Goal: Task Accomplishment & Management: Use online tool/utility

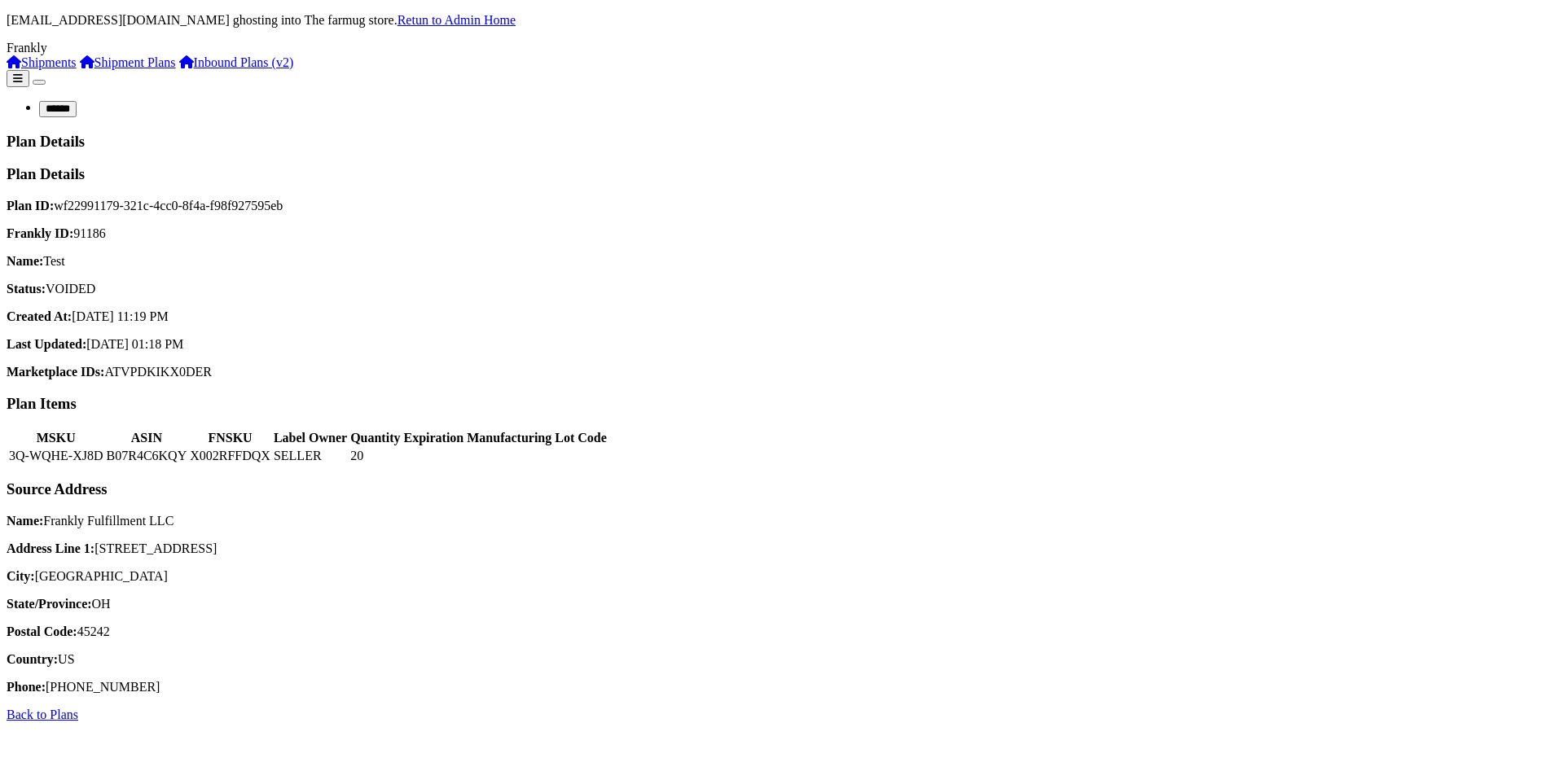
click at [1466, 165] on h3 "Plan Details" at bounding box center [782, 174] width 1551 height 18
click at [1465, 165] on h3 "Plan Details" at bounding box center [782, 174] width 1551 height 18
click at [1463, 165] on h3 "Plan Details" at bounding box center [782, 174] width 1551 height 18
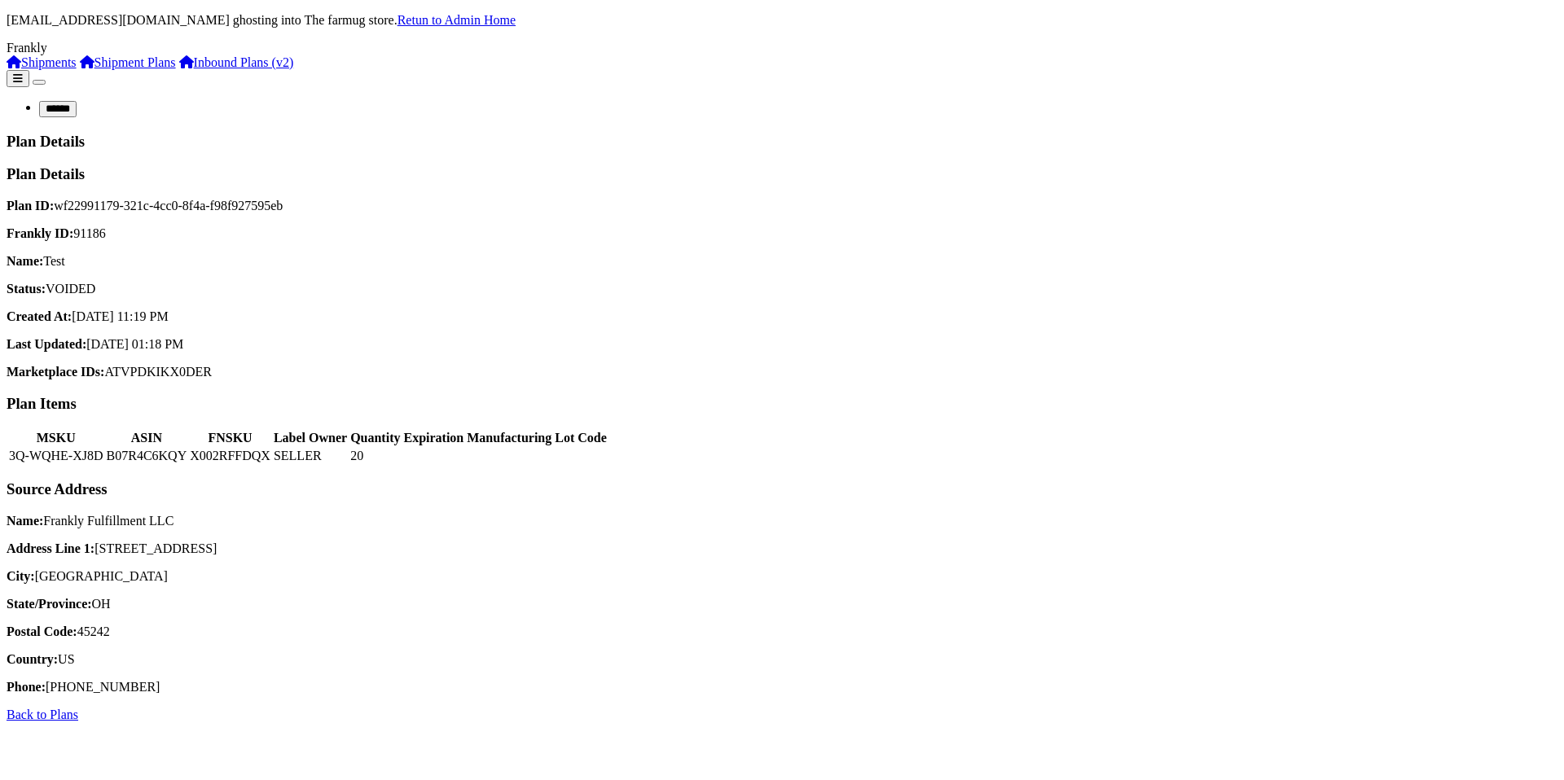
click at [1443, 165] on h3 "Plan Details" at bounding box center [782, 174] width 1551 height 18
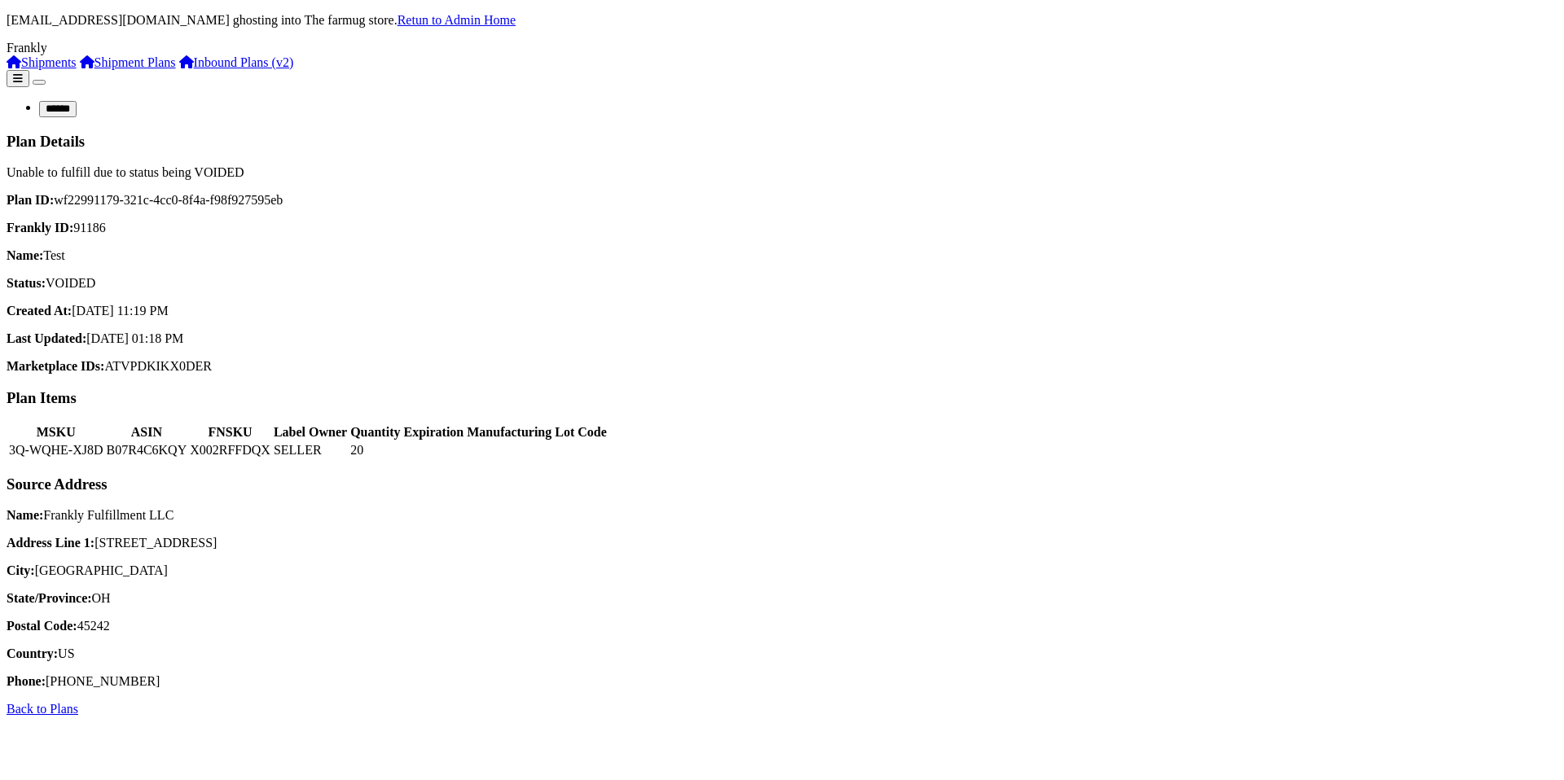
click at [244, 165] on span "Unable to fulfill due to status being VOIDED" at bounding box center [126, 172] width 238 height 14
click at [160, 165] on button "Fulfill with Frankly" at bounding box center [83, 173] width 153 height 17
click at [80, 69] on link "Shipment Plans" at bounding box center [128, 62] width 96 height 14
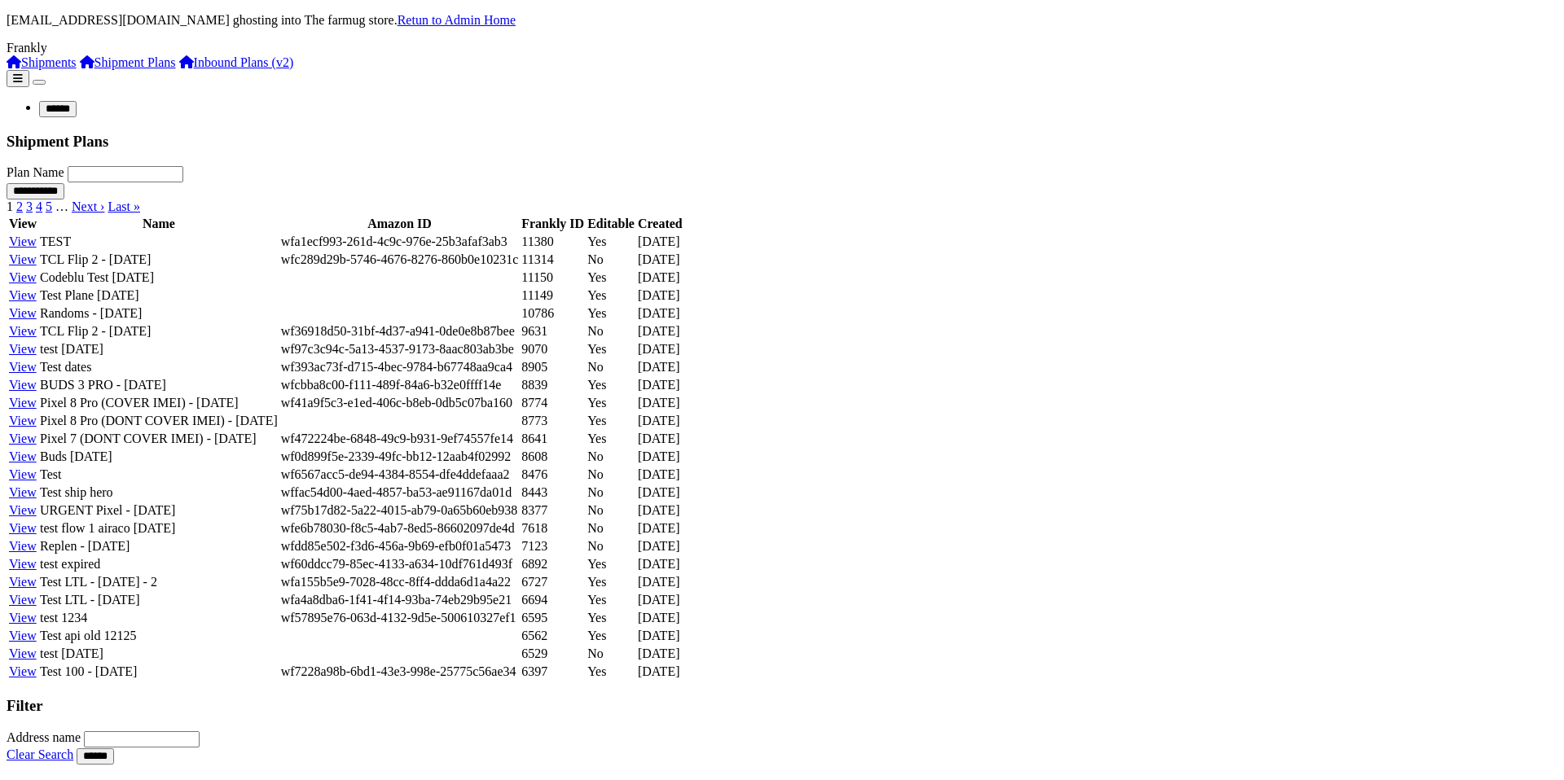
scroll to position [27, 0]
click at [279, 340] on td "TCL Flip 2 - 5.29.25" at bounding box center [158, 331] width 239 height 16
click at [156, 69] on link "Shipment Plans" at bounding box center [128, 62] width 96 height 14
click at [77, 69] on link "Shipments" at bounding box center [42, 62] width 70 height 14
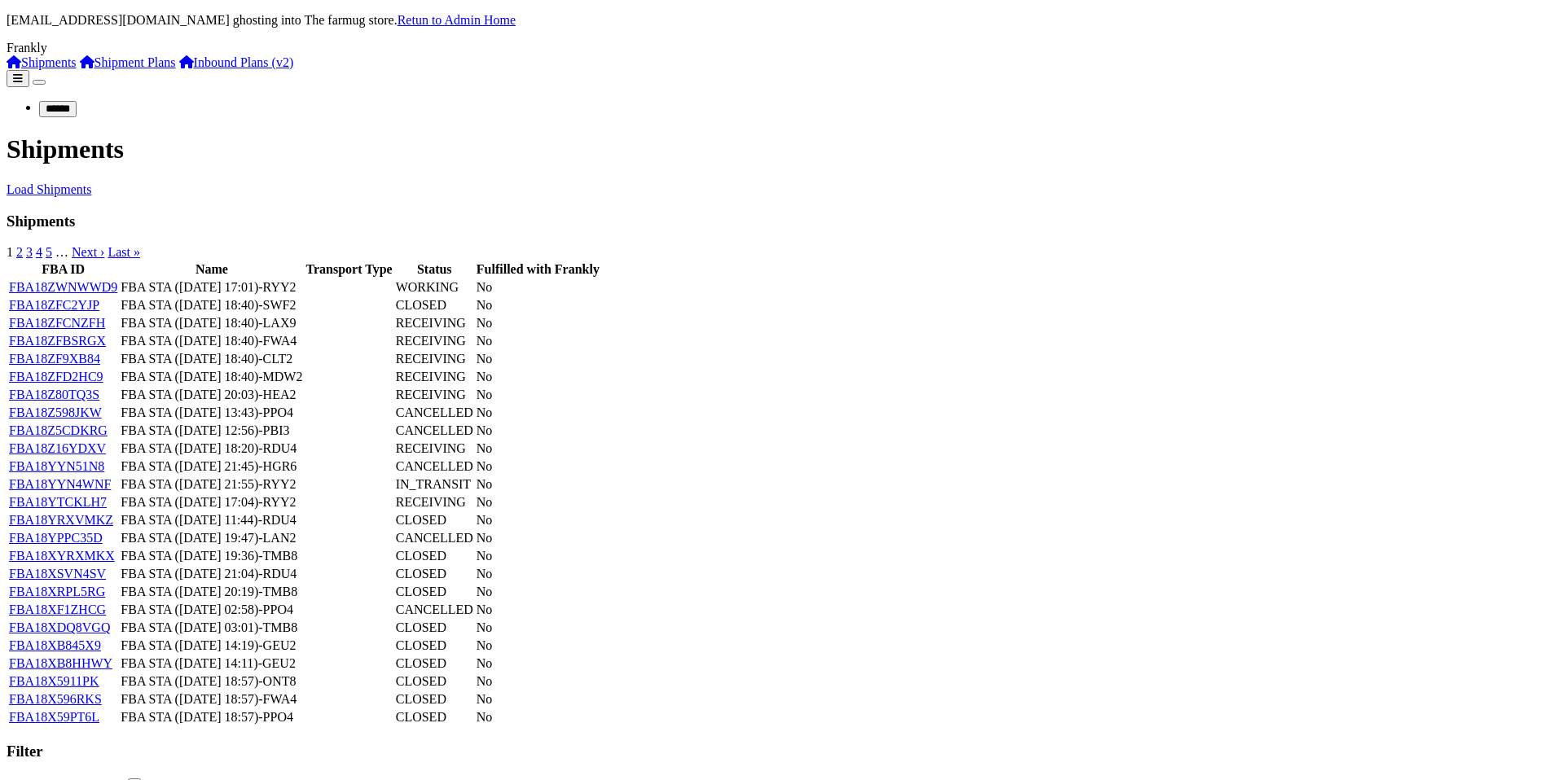
click at [99, 312] on link "FBA18ZFC2YJP" at bounding box center [54, 305] width 90 height 14
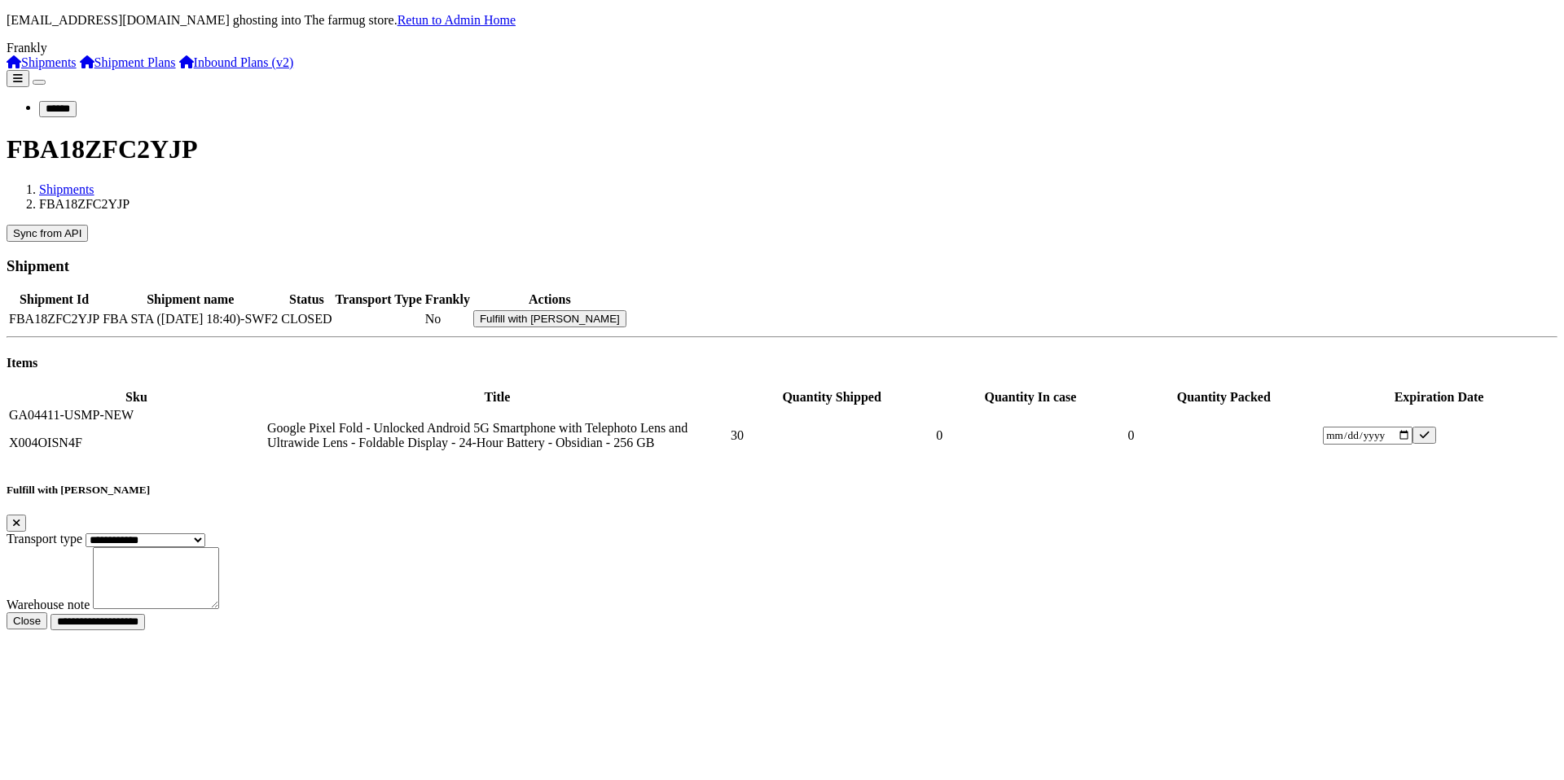
click at [77, 69] on link "Shipments" at bounding box center [42, 62] width 70 height 14
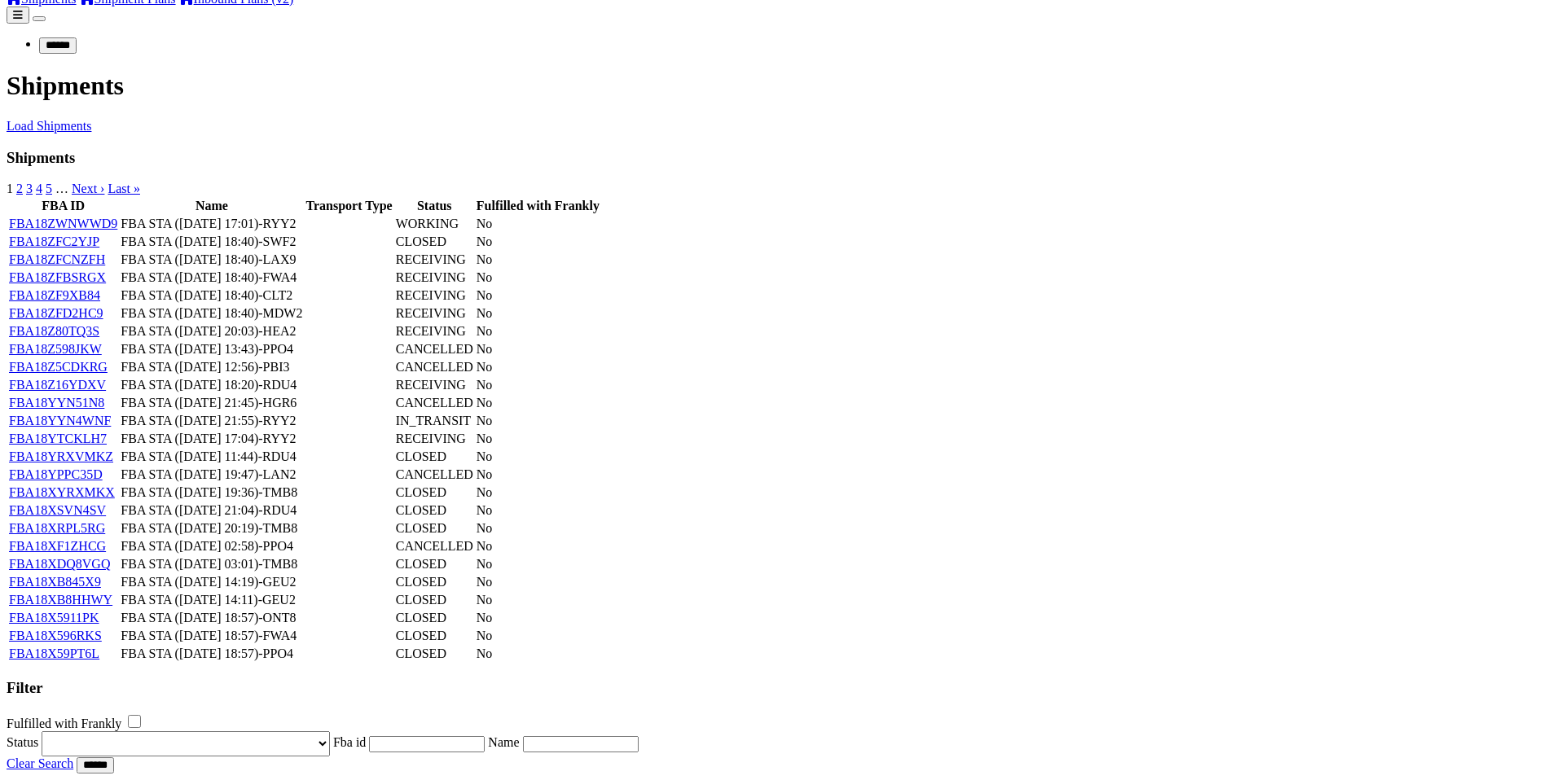
scroll to position [104, 0]
click at [104, 410] on link "FBA18YYN51N8" at bounding box center [56, 403] width 95 height 14
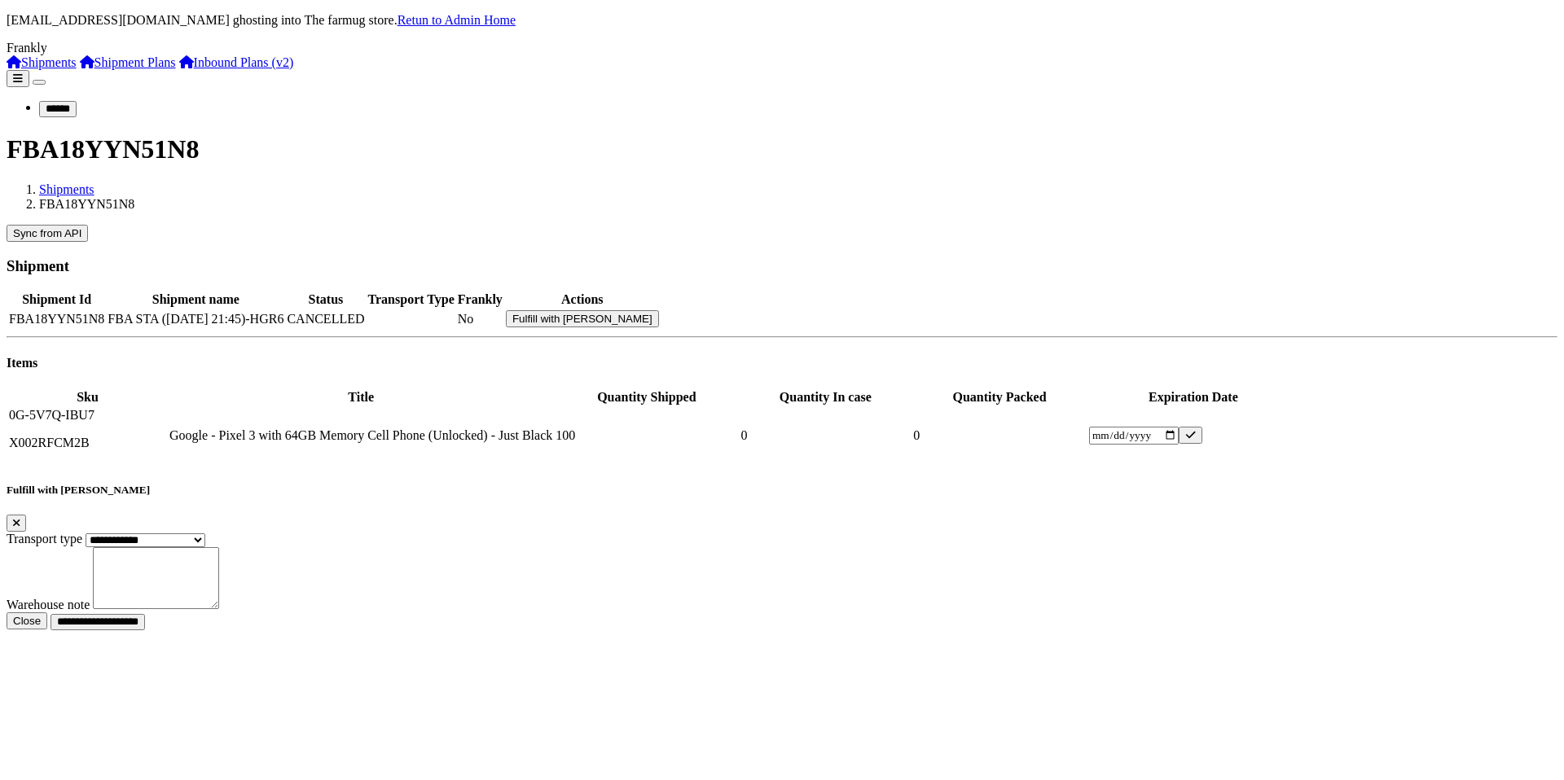
click at [131, 69] on link "Shipment Plans" at bounding box center [128, 62] width 96 height 14
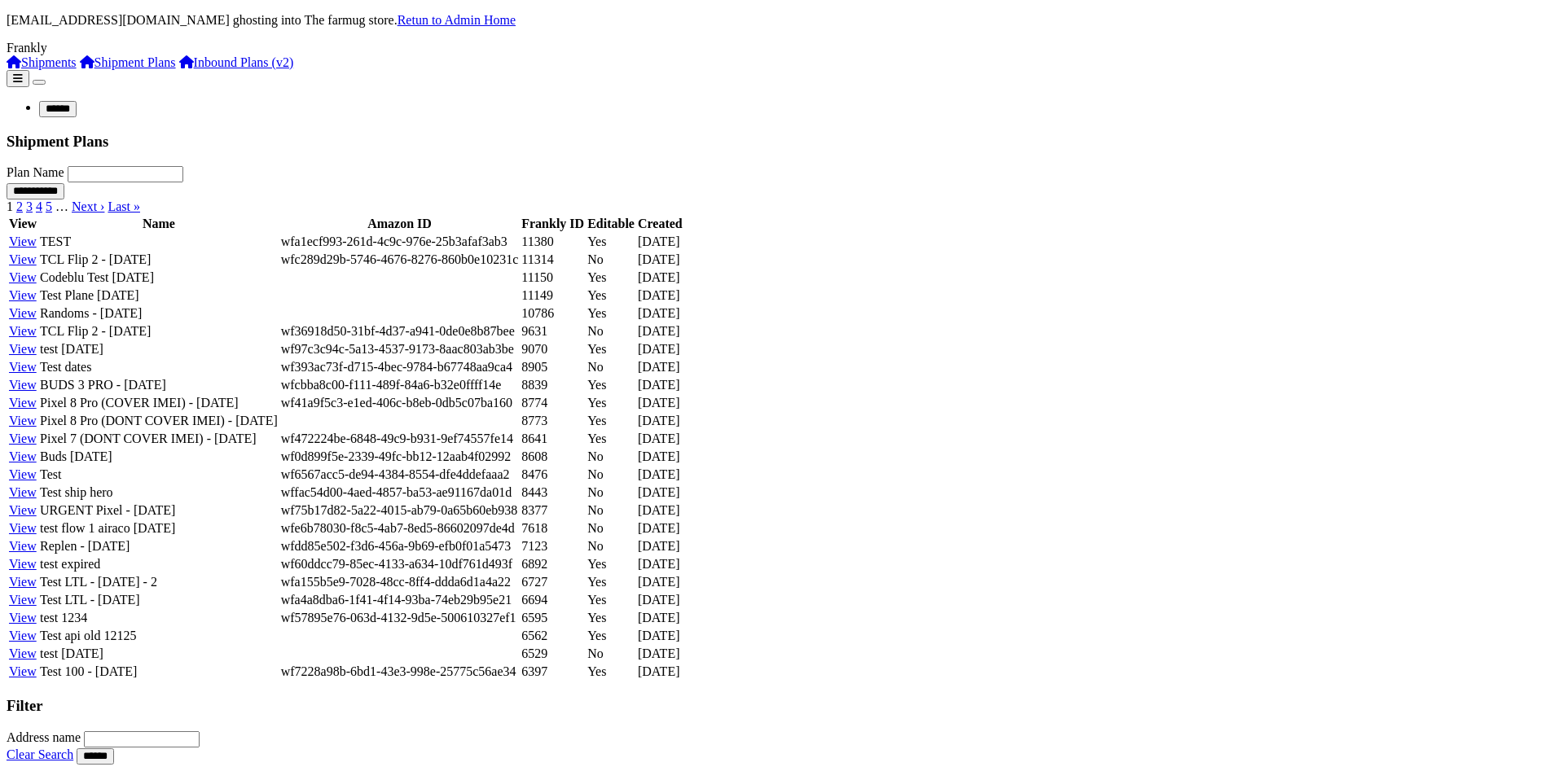
click at [179, 69] on link "Inbound Plans (v2)" at bounding box center [236, 62] width 115 height 14
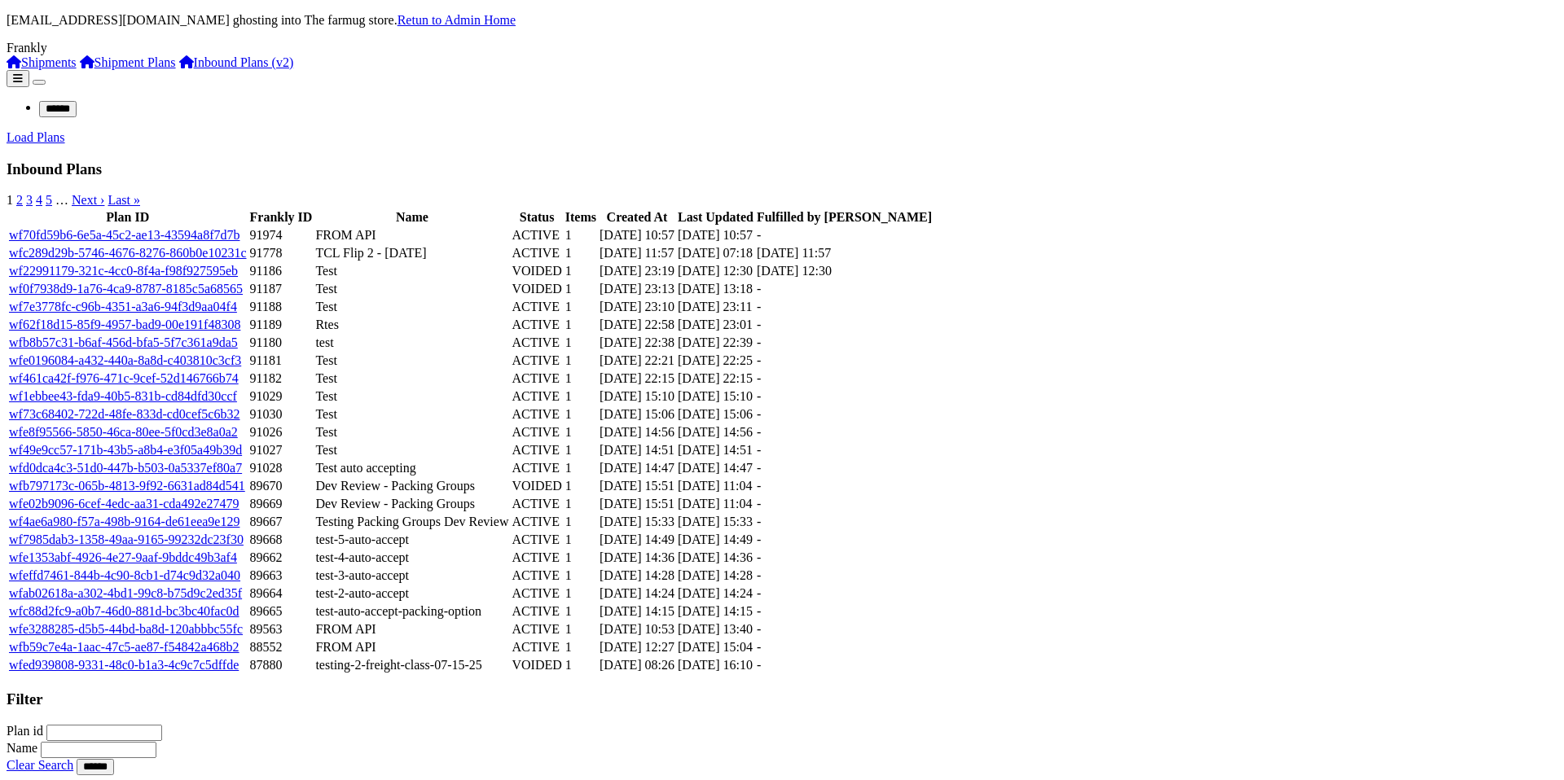
click at [243, 296] on link "wf0f7938d9-1a76-4ca9-8787-8185c5a68565" at bounding box center [126, 289] width 234 height 14
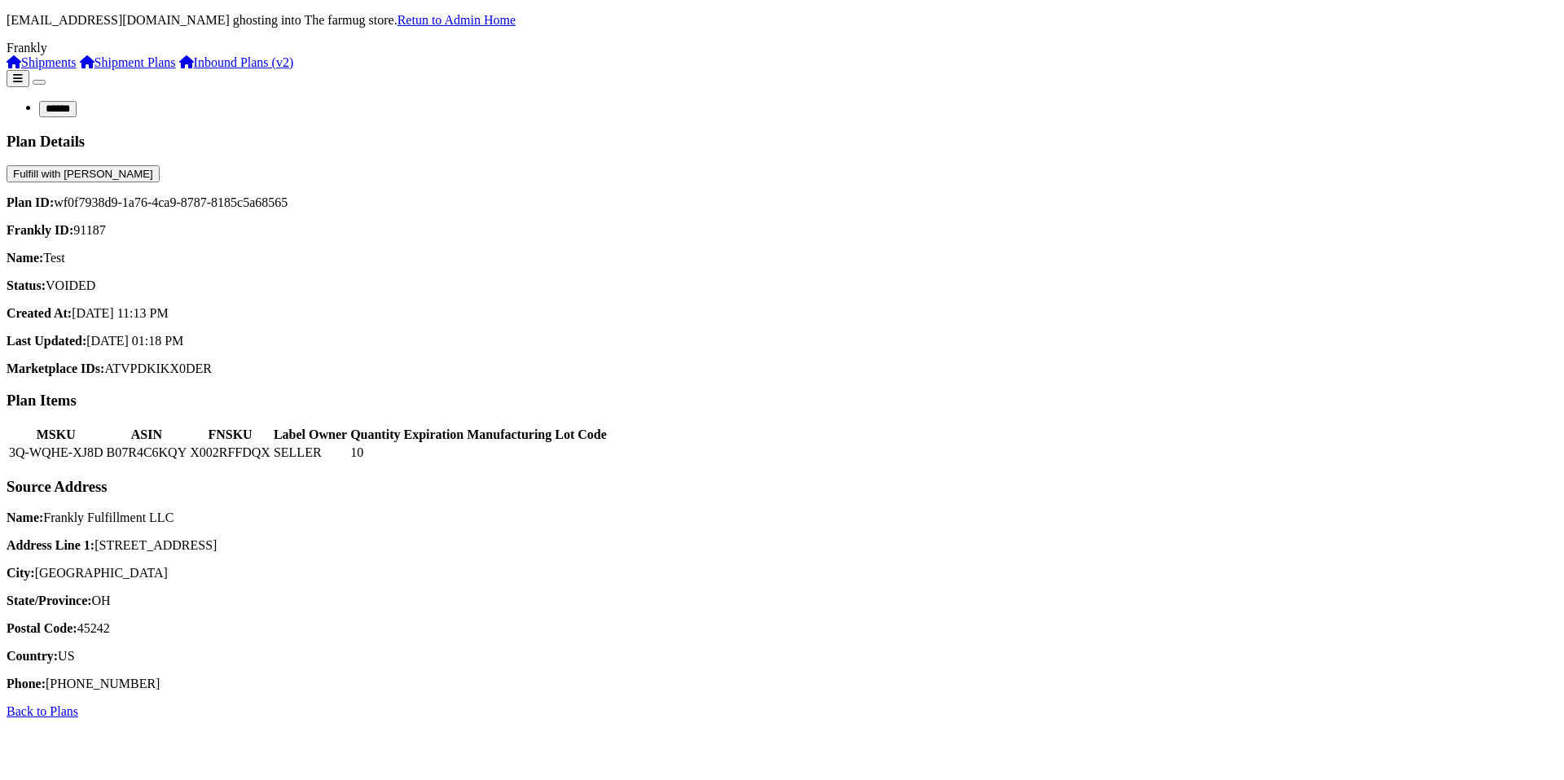
click at [179, 69] on link "Inbound Plans (v2)" at bounding box center [236, 62] width 115 height 14
click at [112, 69] on link "Shipment Plans" at bounding box center [128, 62] width 96 height 14
click at [977, 195] on div "Plan ID: wf0f7938d9-1a76-4ca9-8787-8185c5a68565 Frankly ID: 91187 Name: Test St…" at bounding box center [782, 285] width 1551 height 181
click at [160, 165] on button "Fulfill with [PERSON_NAME]" at bounding box center [83, 173] width 153 height 17
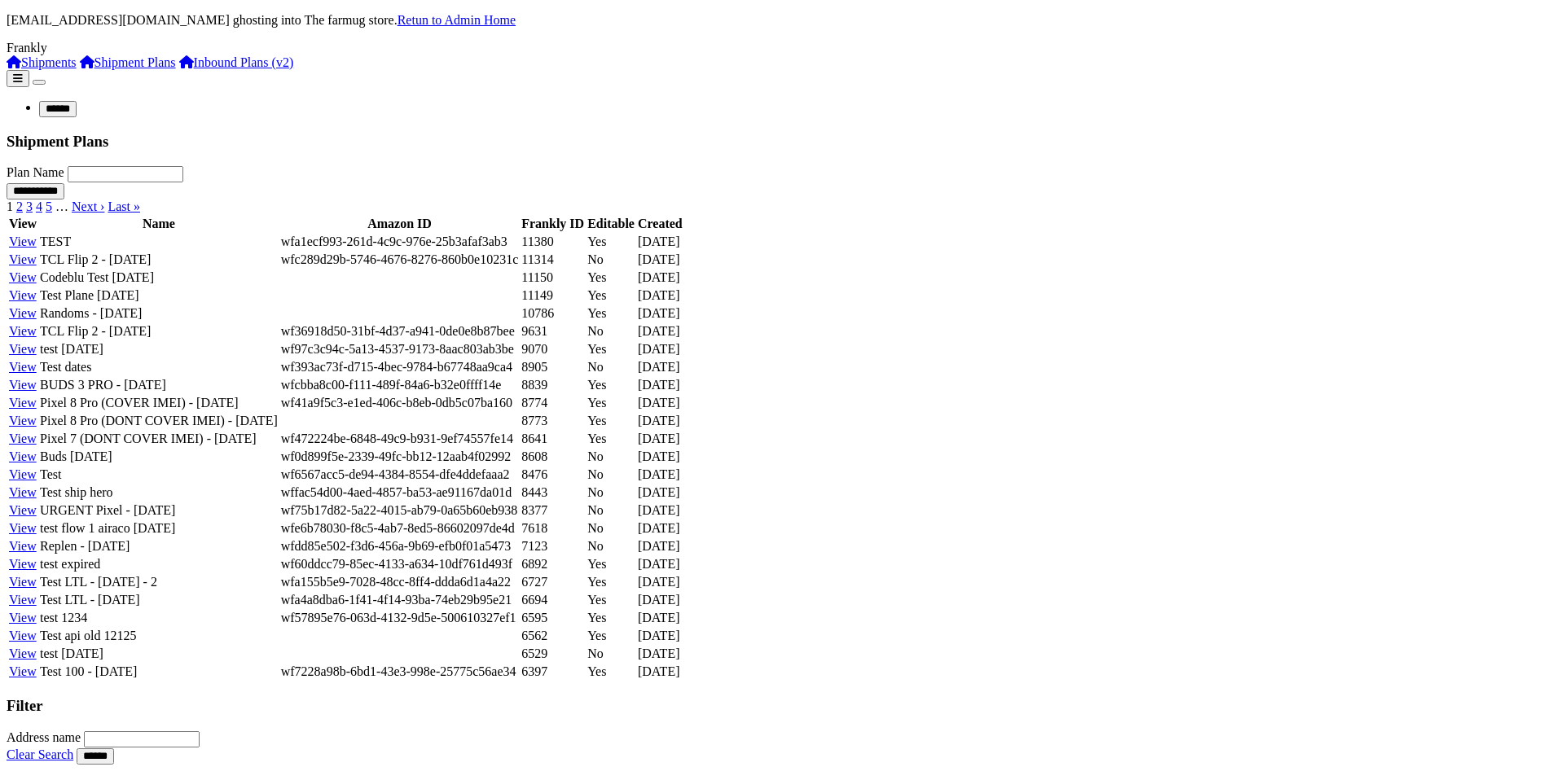
click at [179, 69] on link "Inbound Plans (v2)" at bounding box center [236, 62] width 115 height 14
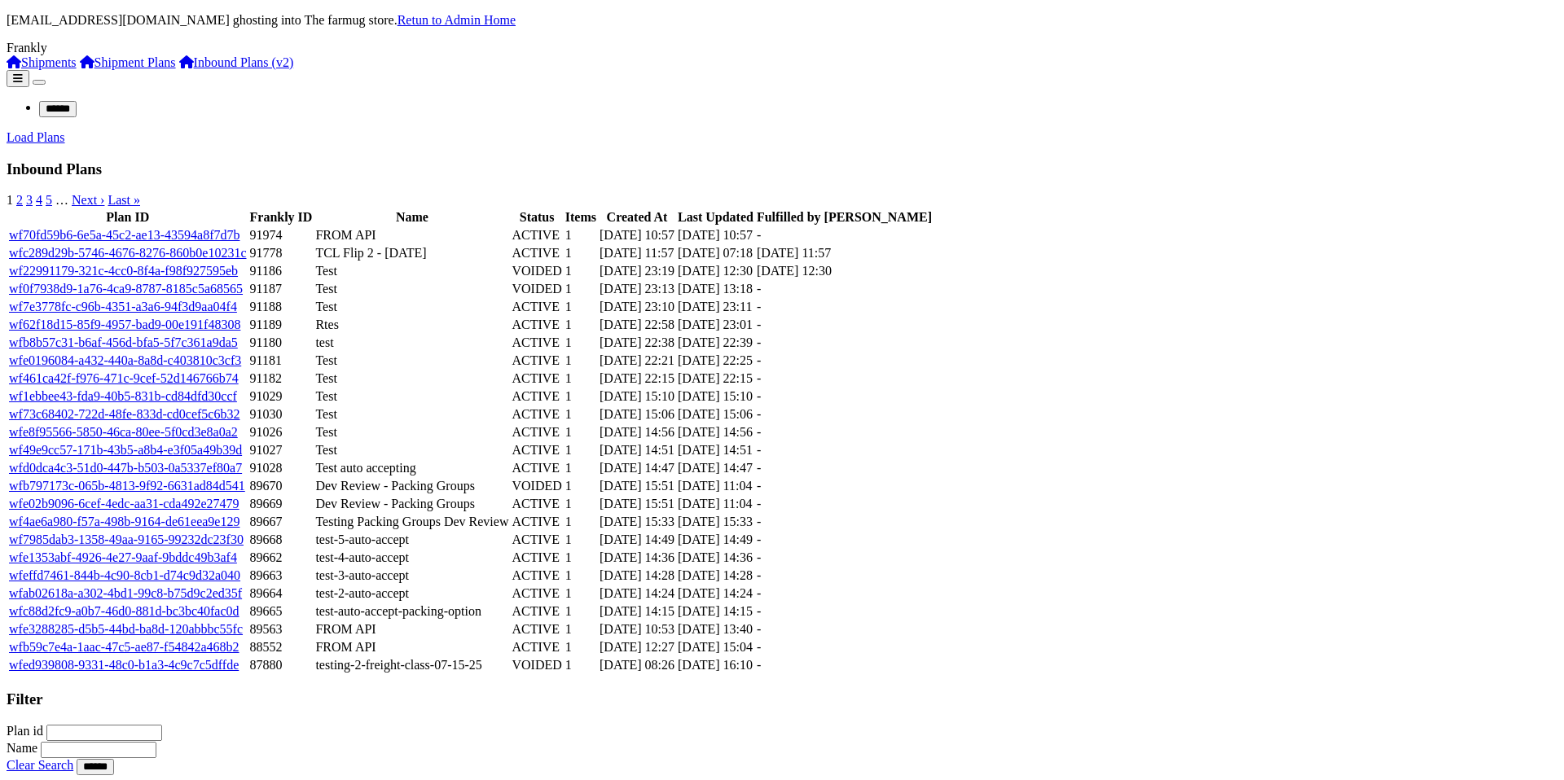
click at [248, 261] on td "wfc289d29b-5746-4676-8276-860b0e10231c" at bounding box center [127, 253] width 239 height 16
click at [247, 260] on link "wfc289d29b-5746-4676-8276-860b0e10231c" at bounding box center [128, 253] width 238 height 14
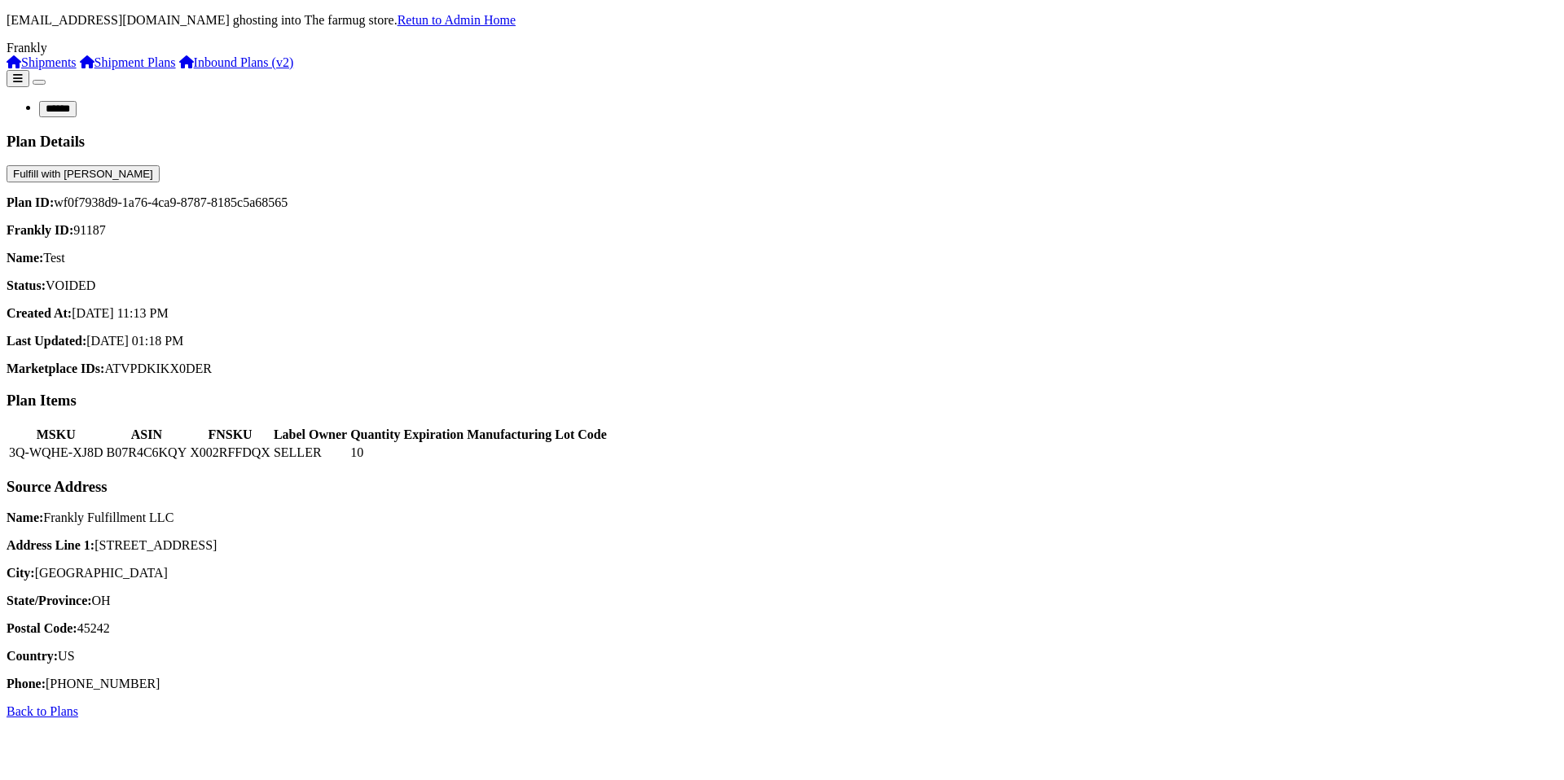
click at [1043, 195] on div "Plan ID: wf0f7938d9-1a76-4ca9-8787-8185c5a68565 Frankly ID: 91187 Name: Test St…" at bounding box center [782, 285] width 1551 height 181
click at [160, 165] on button "Fulfill with [PERSON_NAME]" at bounding box center [83, 173] width 153 height 17
click at [1478, 248] on div "Plan ID: wf0f7938d9-1a76-4ca9-8787-8185c5a68565 Frankly ID: 91187 Name: Test St…" at bounding box center [782, 285] width 1551 height 181
click at [160, 165] on button "Fulfill with [PERSON_NAME]" at bounding box center [83, 173] width 153 height 17
click at [179, 69] on link "Inbound Plans (v2)" at bounding box center [236, 62] width 115 height 14
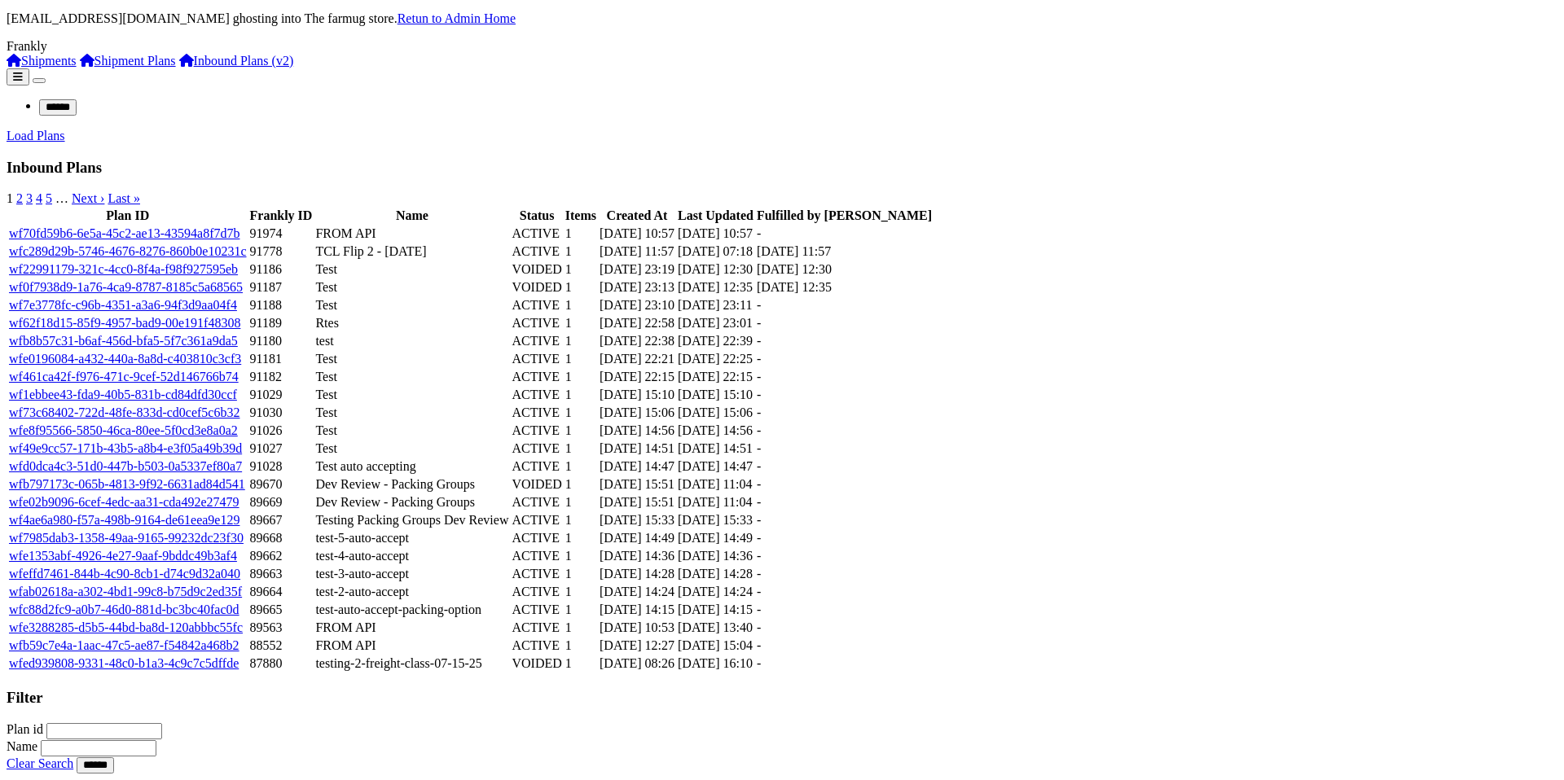
scroll to position [313, 0]
click at [239, 670] on link "wfed939808-9331-48c0-b1a3-4c9c7c5dffde" at bounding box center [124, 664] width 230 height 14
